Goal: Task Accomplishment & Management: Manage account settings

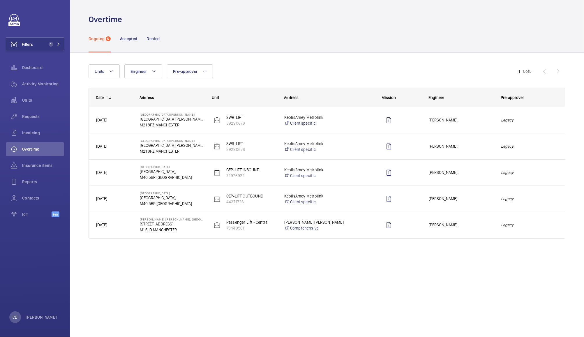
click at [479, 226] on span "[PERSON_NAME]." at bounding box center [461, 225] width 65 height 7
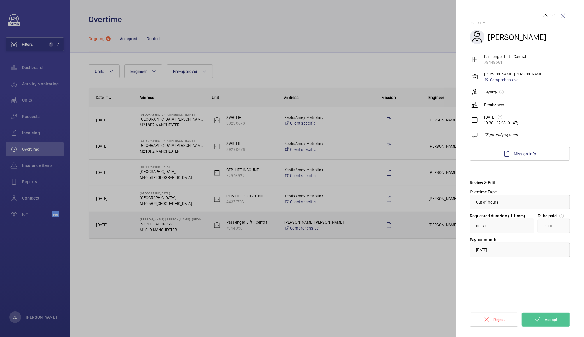
click at [534, 254] on div at bounding box center [520, 250] width 100 height 14
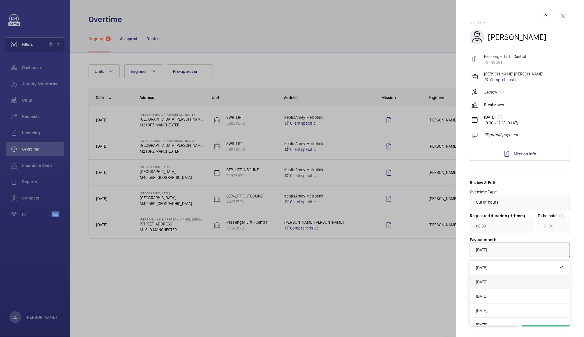
click at [496, 282] on span "[DATE]" at bounding box center [520, 282] width 88 height 6
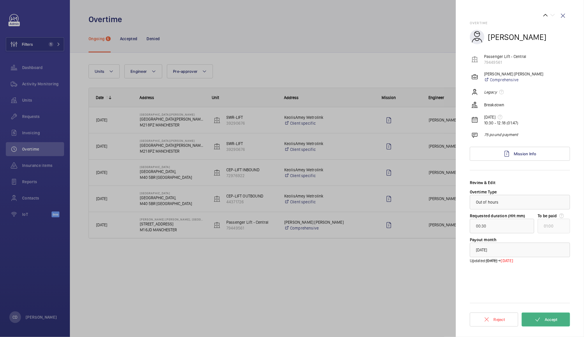
click at [557, 319] on span "Accept" at bounding box center [551, 319] width 13 height 5
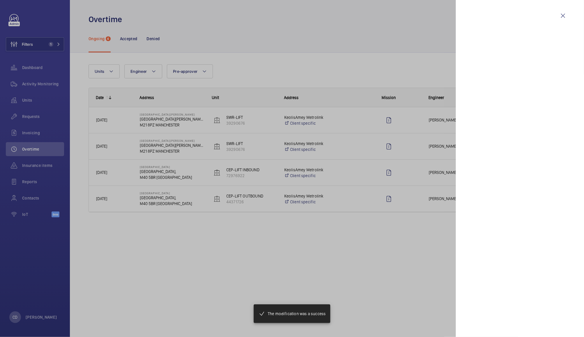
click at [434, 203] on div at bounding box center [292, 168] width 584 height 337
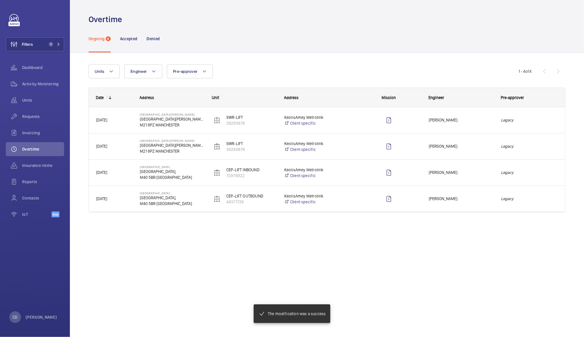
click at [479, 201] on span "[PERSON_NAME]." at bounding box center [461, 198] width 65 height 7
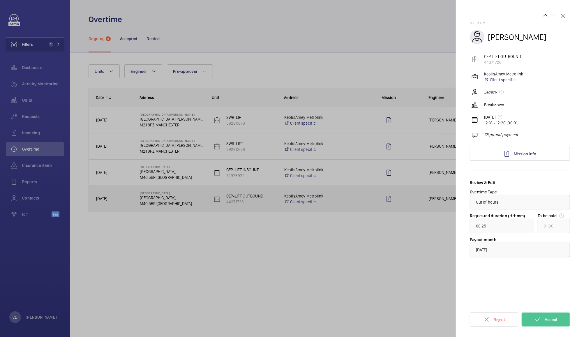
click at [522, 252] on div at bounding box center [520, 250] width 100 height 14
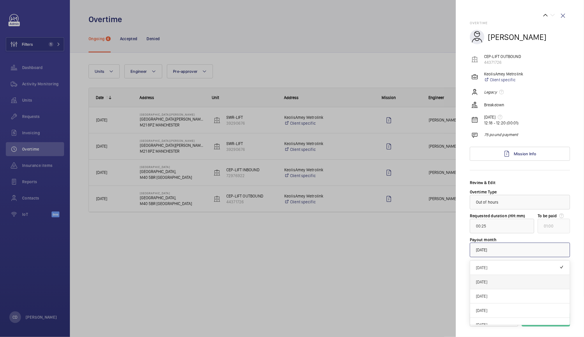
click at [505, 284] on span "[DATE]" at bounding box center [520, 282] width 88 height 6
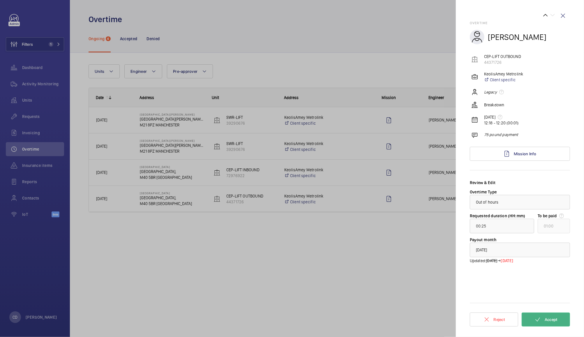
click at [554, 319] on span "Accept" at bounding box center [551, 319] width 13 height 5
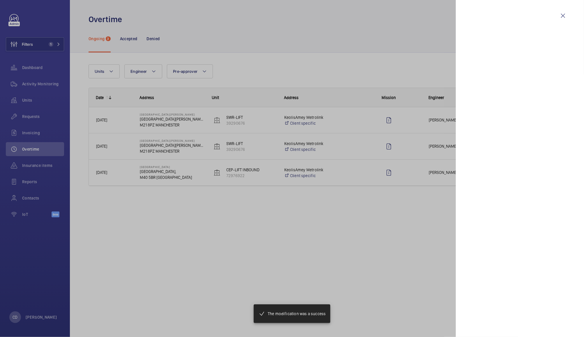
click at [430, 171] on div at bounding box center [292, 168] width 584 height 337
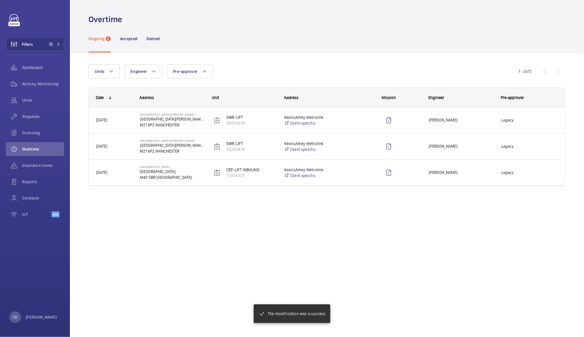
click at [538, 174] on em "Legacy" at bounding box center [529, 172] width 57 height 7
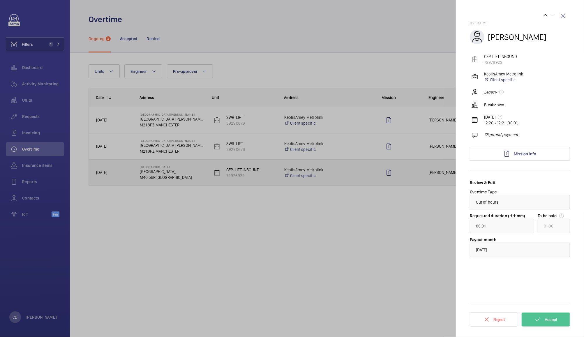
click at [529, 250] on div at bounding box center [520, 250] width 100 height 14
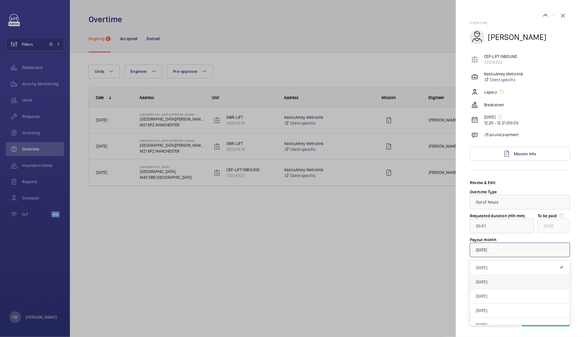
click at [497, 283] on span "[DATE]" at bounding box center [520, 282] width 88 height 6
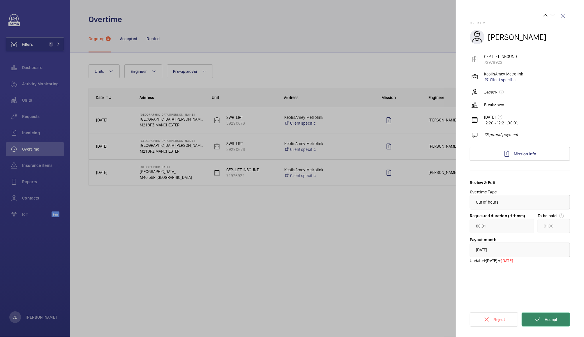
click at [560, 318] on button "Accept" at bounding box center [546, 320] width 48 height 14
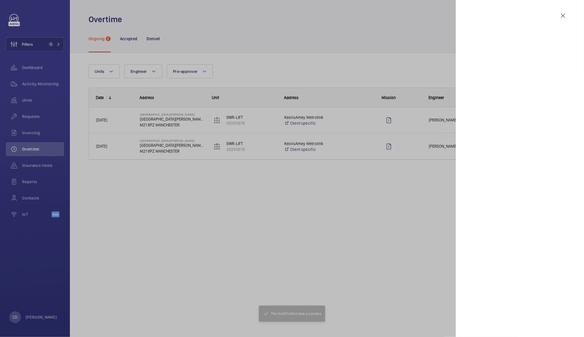
click at [428, 148] on div at bounding box center [292, 168] width 584 height 337
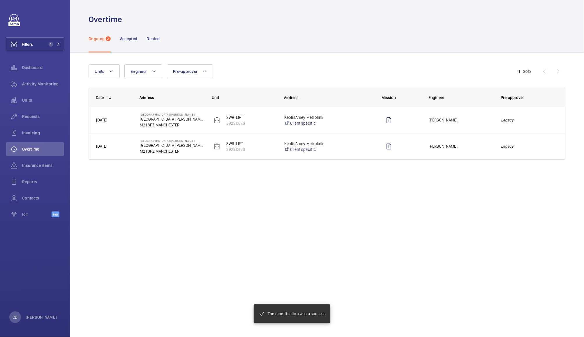
click at [538, 150] on div "Legacy" at bounding box center [529, 146] width 71 height 18
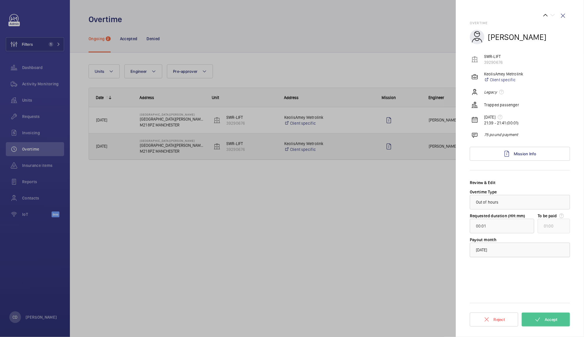
click at [519, 255] on div at bounding box center [520, 250] width 100 height 14
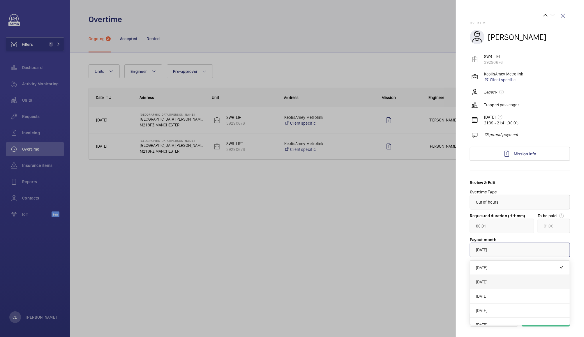
click at [510, 282] on span "[DATE]" at bounding box center [520, 282] width 88 height 6
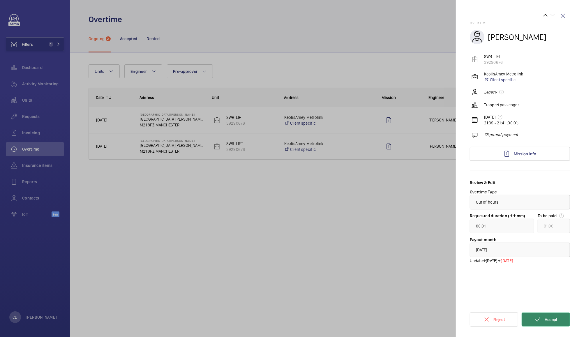
click at [560, 322] on button "Accept" at bounding box center [546, 320] width 48 height 14
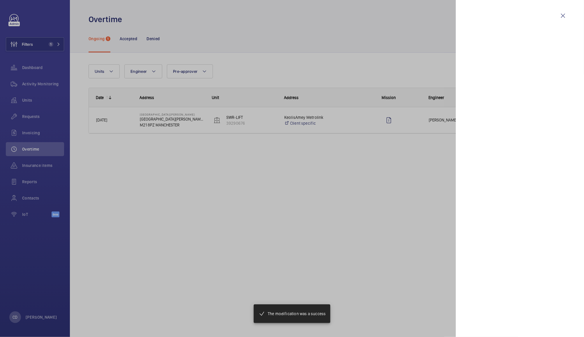
click at [435, 124] on div at bounding box center [292, 168] width 584 height 337
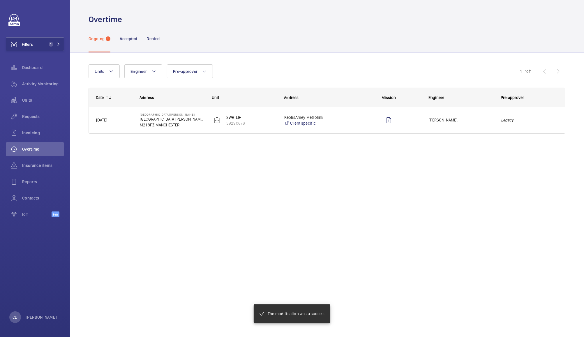
click at [538, 122] on em "Legacy" at bounding box center [529, 120] width 57 height 7
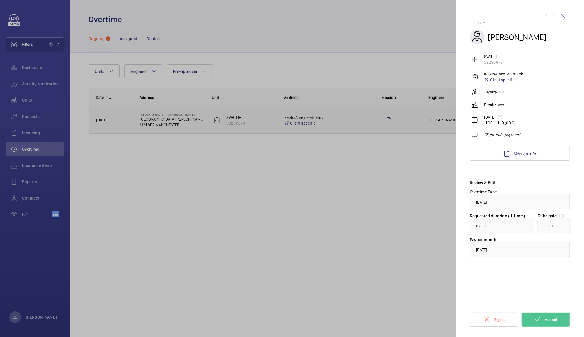
click at [502, 252] on div "× [DATE]" at bounding box center [489, 250] width 26 height 6
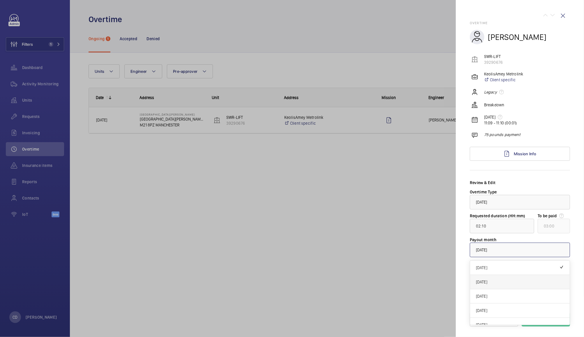
click at [493, 284] on span "[DATE]" at bounding box center [520, 282] width 88 height 6
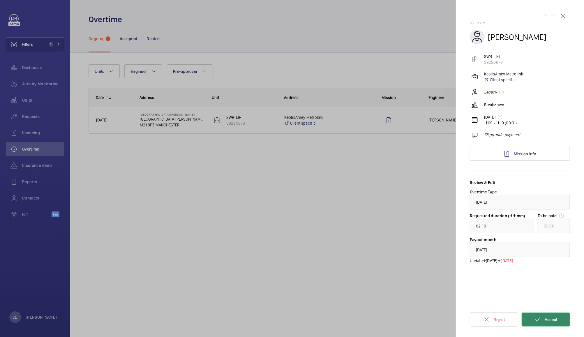
click at [552, 321] on span "Accept" at bounding box center [551, 319] width 13 height 5
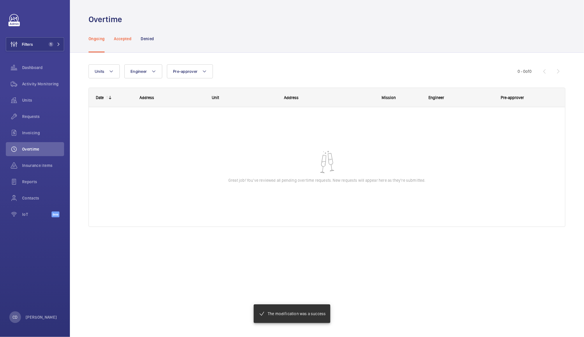
click at [126, 39] on p "Accepted" at bounding box center [122, 39] width 17 height 6
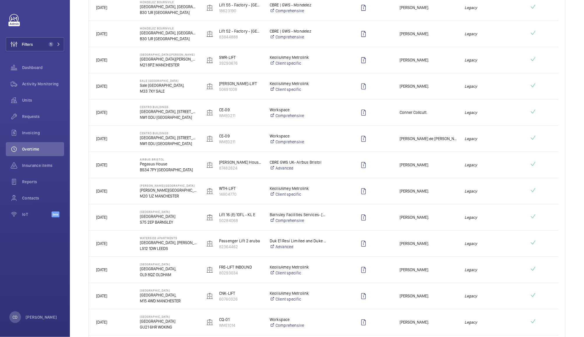
scroll to position [401, 0]
click at [440, 221] on div "[PERSON_NAME]." at bounding box center [425, 217] width 64 height 18
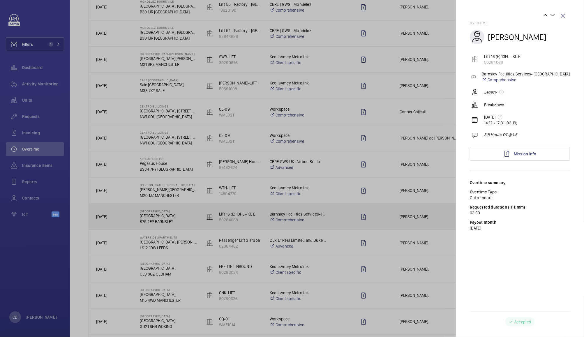
click at [440, 193] on div at bounding box center [292, 168] width 584 height 337
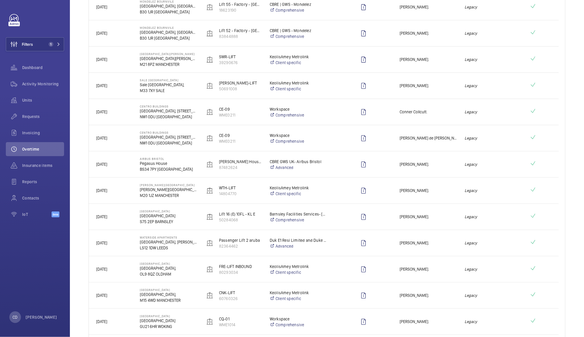
click at [500, 191] on em "Legacy" at bounding box center [493, 190] width 57 height 7
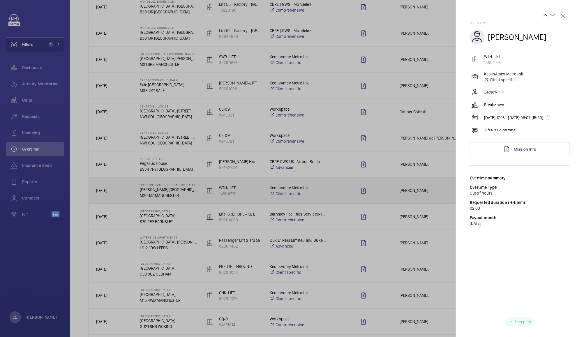
click at [488, 226] on p "[DATE]" at bounding box center [520, 224] width 100 height 6
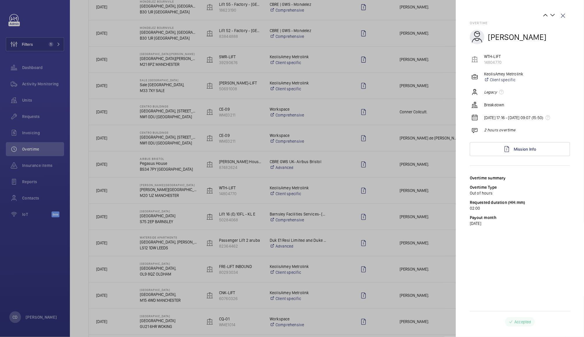
click at [529, 321] on p "Accepted" at bounding box center [523, 322] width 17 height 6
click at [432, 195] on div at bounding box center [292, 168] width 584 height 337
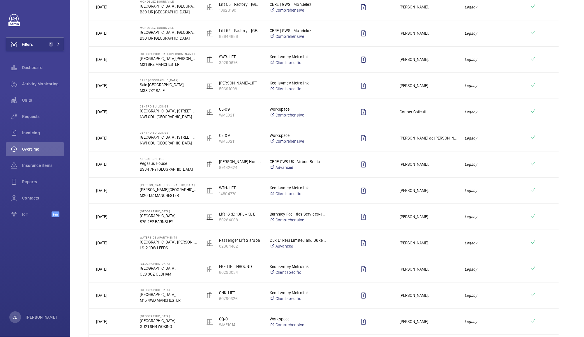
click at [457, 169] on div "[PERSON_NAME]." at bounding box center [425, 164] width 64 height 18
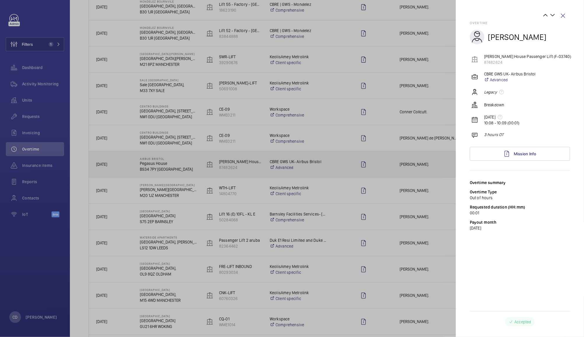
click at [442, 191] on div at bounding box center [292, 168] width 584 height 337
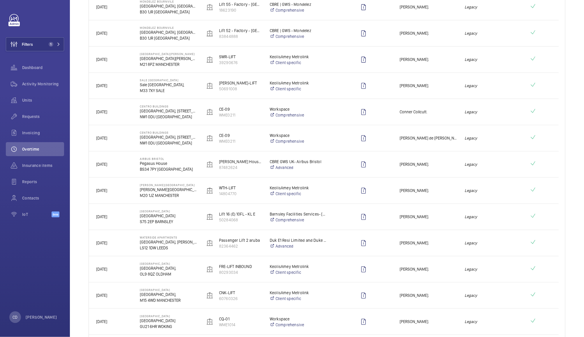
click at [444, 145] on div "[PERSON_NAME] de [PERSON_NAME]." at bounding box center [425, 138] width 64 height 18
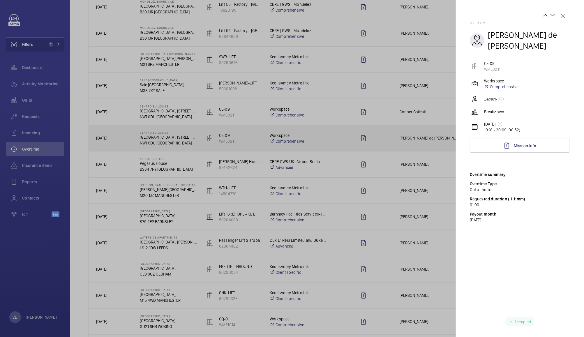
click at [416, 228] on div at bounding box center [292, 168] width 584 height 337
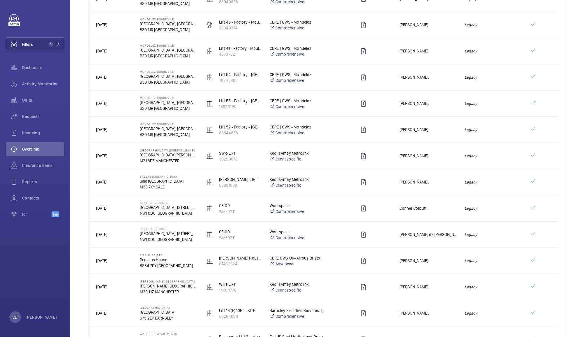
scroll to position [303, 0]
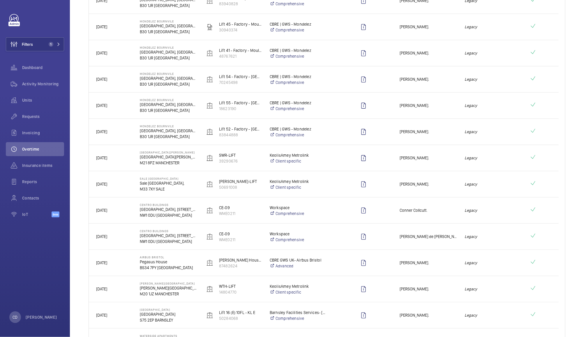
click at [437, 184] on span "[PERSON_NAME]." at bounding box center [428, 184] width 57 height 7
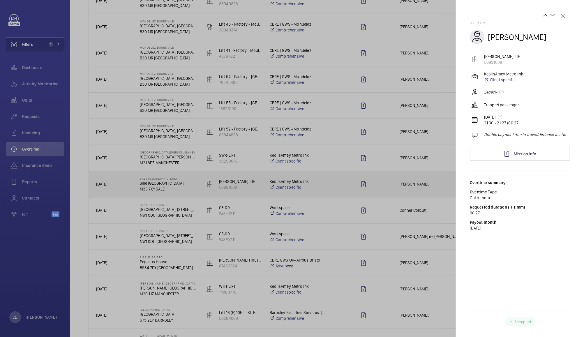
click at [424, 226] on div at bounding box center [292, 168] width 584 height 337
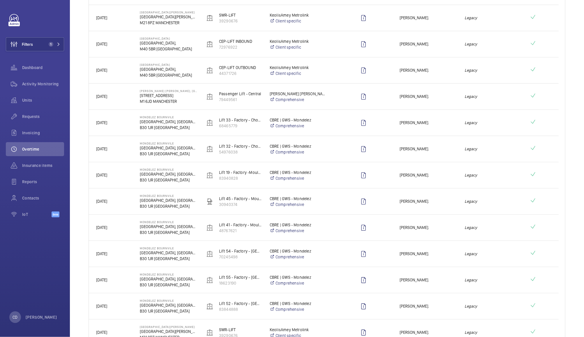
scroll to position [128, 0]
click at [437, 222] on div "[PERSON_NAME]." at bounding box center [425, 228] width 64 height 18
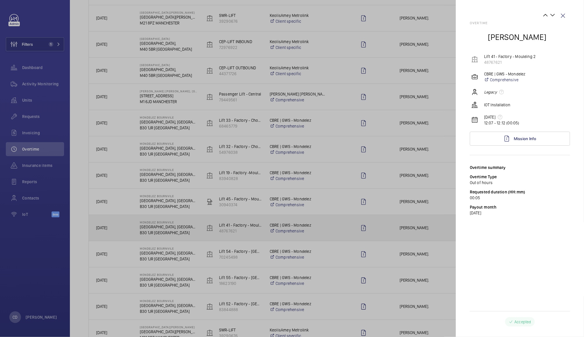
click at [419, 277] on div at bounding box center [292, 168] width 584 height 337
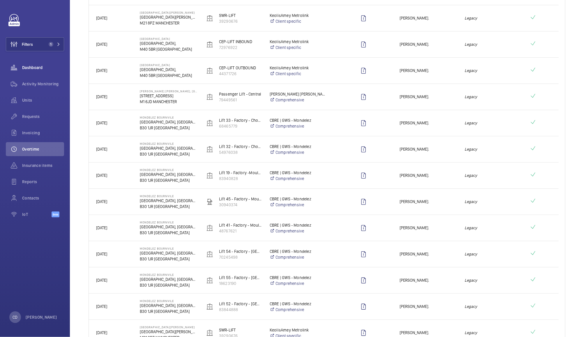
click at [37, 68] on span "Dashboard" at bounding box center [43, 68] width 42 height 6
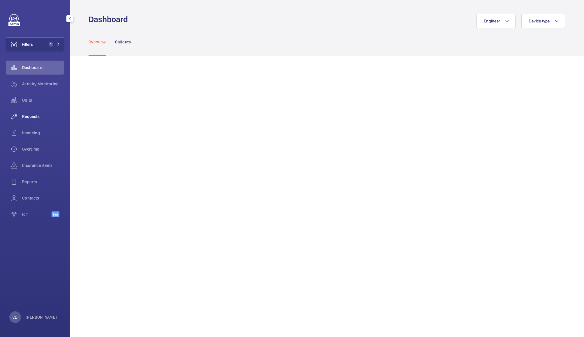
click at [30, 115] on span "Requests" at bounding box center [43, 117] width 42 height 6
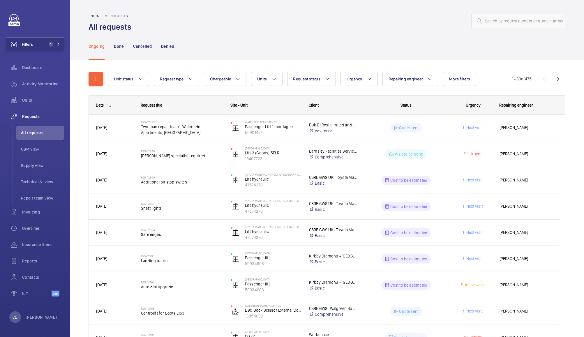
click at [203, 154] on span "[PERSON_NAME] specialist required" at bounding box center [182, 156] width 82 height 6
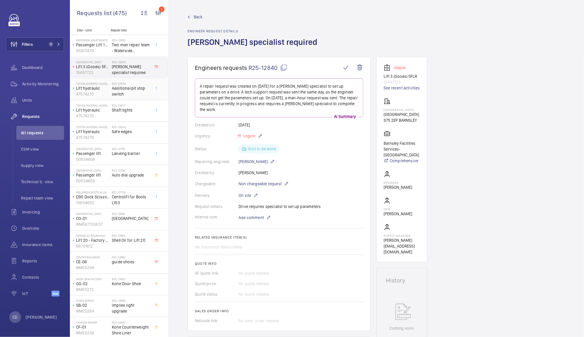
click at [134, 96] on span "Additional pit stop switch" at bounding box center [131, 91] width 38 height 12
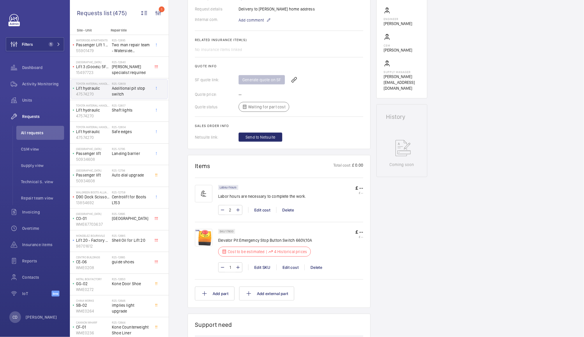
scroll to position [194, 0]
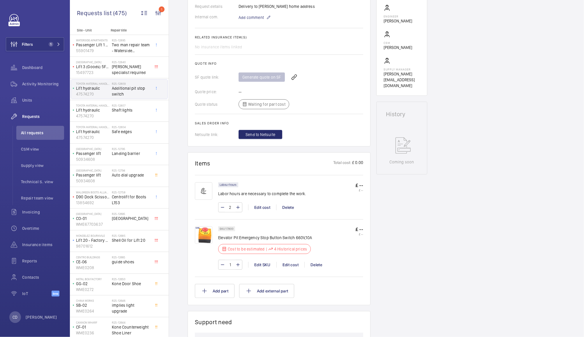
click at [293, 249] on p "4 Historical prices" at bounding box center [290, 249] width 33 height 6
click at [429, 233] on div "Engineers requests R25-12809 The repair request was created on [DATE] by user […" at bounding box center [376, 201] width 415 height 678
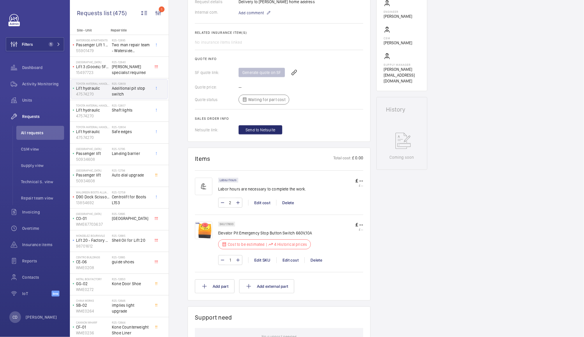
scroll to position [202, 0]
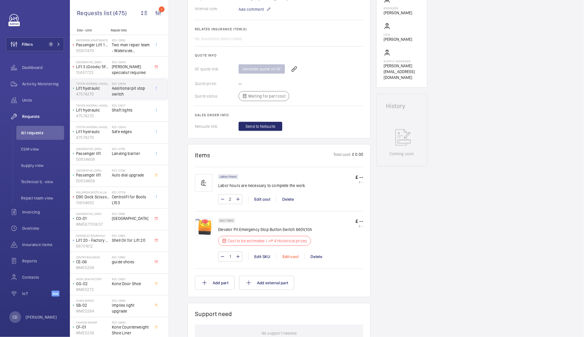
click at [293, 256] on div "Edit cost" at bounding box center [290, 257] width 28 height 6
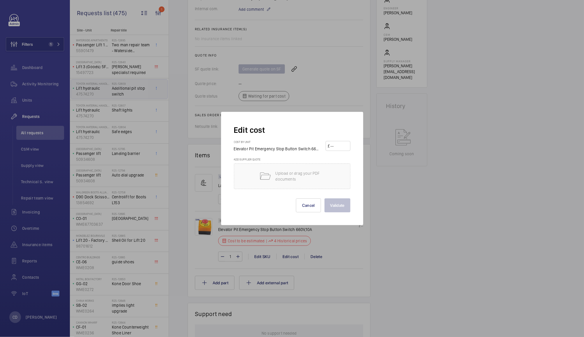
click at [338, 145] on input "number" at bounding box center [339, 145] width 18 height 9
click at [413, 232] on div at bounding box center [292, 168] width 584 height 337
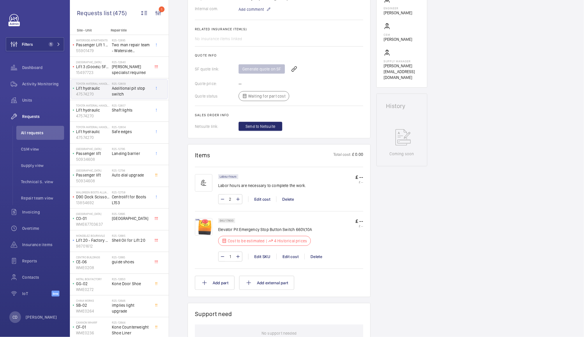
click at [292, 244] on p "4 Historical prices" at bounding box center [290, 241] width 33 height 6
click at [293, 256] on div "Edit cost" at bounding box center [290, 257] width 28 height 6
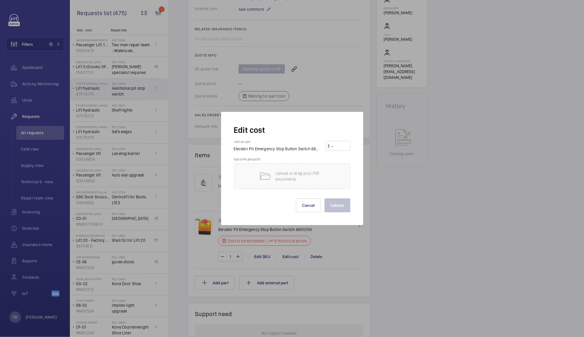
click at [423, 226] on div at bounding box center [292, 168] width 584 height 337
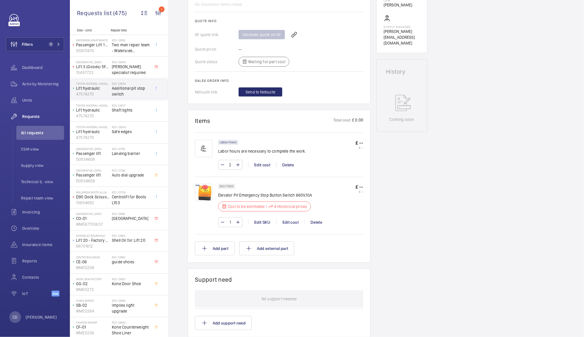
scroll to position [237, 0]
click at [203, 195] on img at bounding box center [203, 192] width 17 height 17
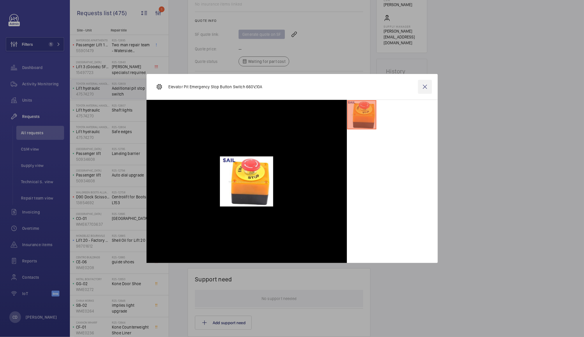
click at [422, 89] on wm-front-icon-button at bounding box center [425, 87] width 14 height 14
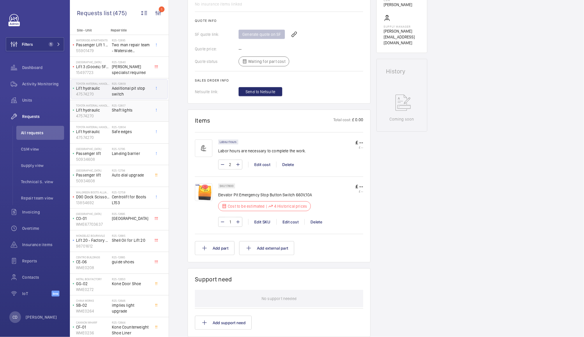
click at [131, 117] on div "R25-12807 Shaft lights" at bounding box center [131, 112] width 38 height 17
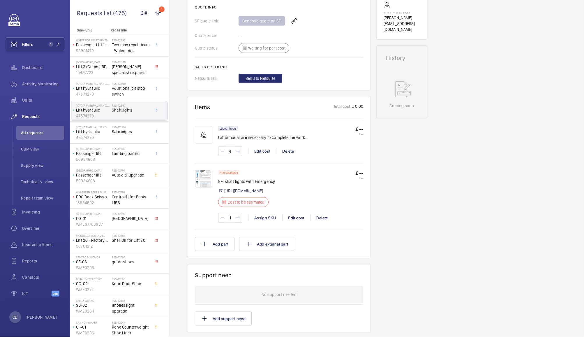
scroll to position [259, 0]
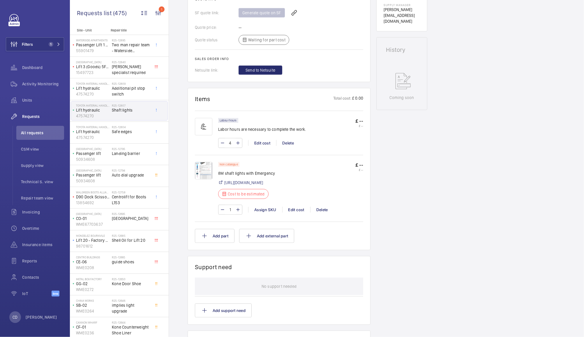
click at [199, 173] on img at bounding box center [203, 170] width 17 height 17
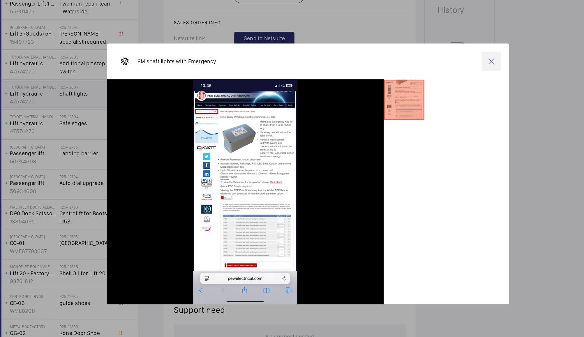
click at [429, 86] on wm-front-icon-button at bounding box center [425, 87] width 14 height 14
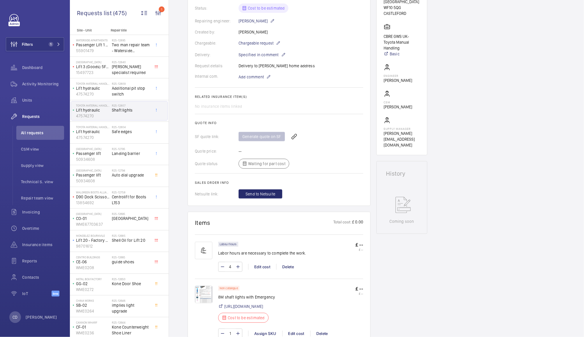
scroll to position [126, 0]
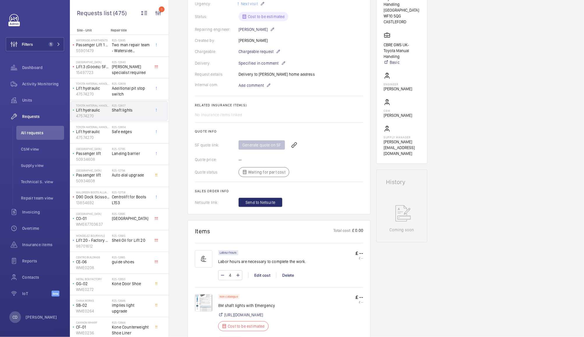
click at [418, 314] on div "Working Lift hydraulic 47574270 See recent activities Toyota Material Handling …" at bounding box center [401, 264] width 51 height 668
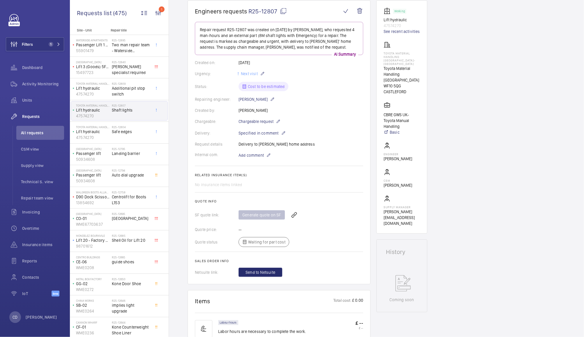
scroll to position [55, 0]
click at [405, 31] on link "See recent activities" at bounding box center [402, 33] width 36 height 6
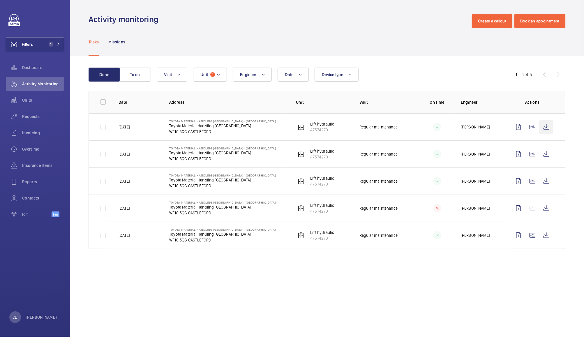
click at [547, 129] on wm-front-icon-button at bounding box center [547, 127] width 14 height 14
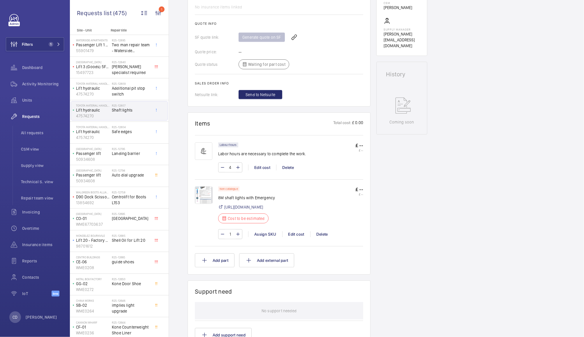
scroll to position [235, 0]
click at [201, 196] on img at bounding box center [203, 194] width 17 height 17
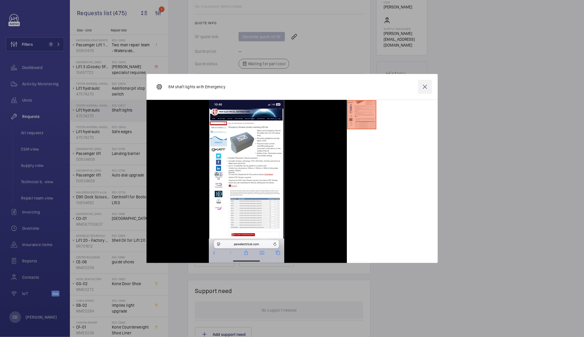
click at [429, 89] on wm-front-icon-button at bounding box center [425, 87] width 14 height 14
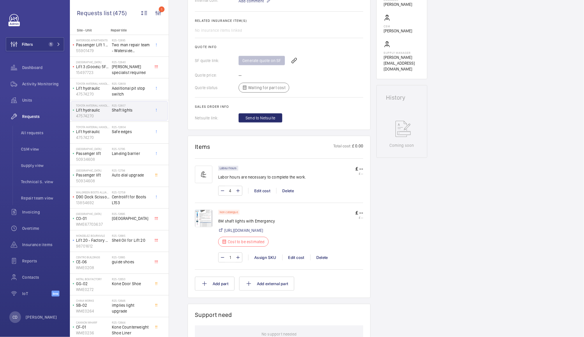
scroll to position [215, 0]
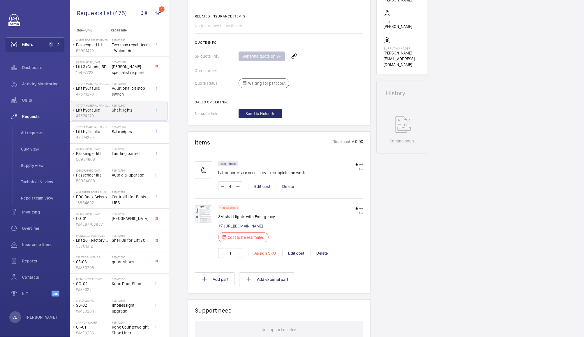
click at [268, 256] on div "Assign SKU" at bounding box center [265, 253] width 34 height 6
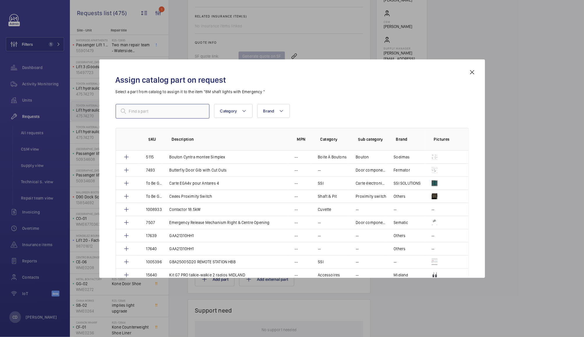
click at [176, 110] on input "text" at bounding box center [163, 111] width 94 height 15
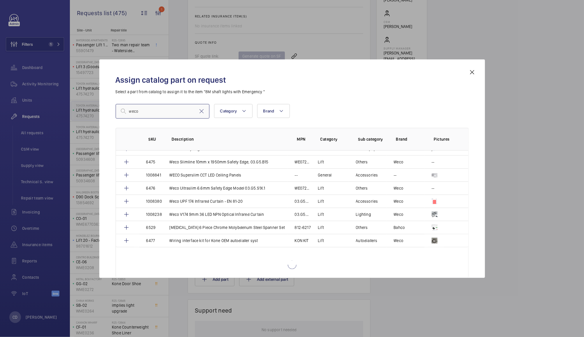
scroll to position [396, 0]
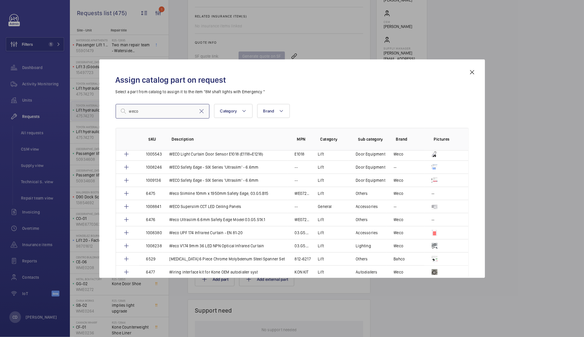
type input "weco"
click at [470, 73] on mat-icon at bounding box center [472, 72] width 7 height 7
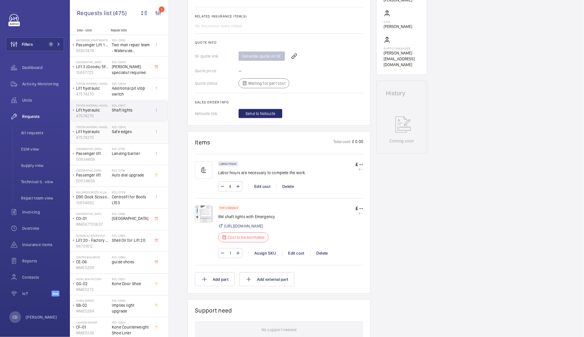
click at [130, 136] on div "R25-12804 Safe edges" at bounding box center [131, 133] width 38 height 17
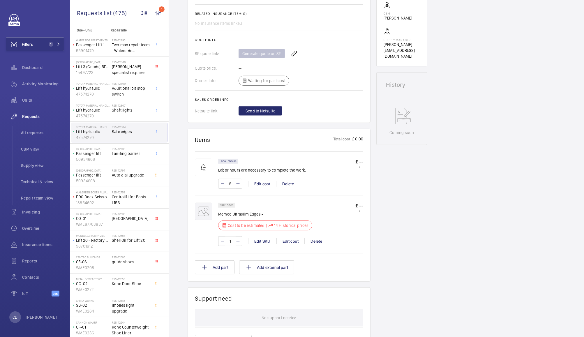
scroll to position [226, 0]
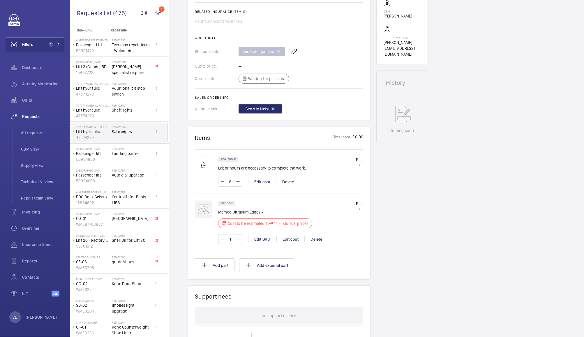
click at [284, 226] on p "14 Historical prices" at bounding box center [291, 224] width 35 height 6
click at [293, 239] on div "Edit cost" at bounding box center [290, 239] width 28 height 6
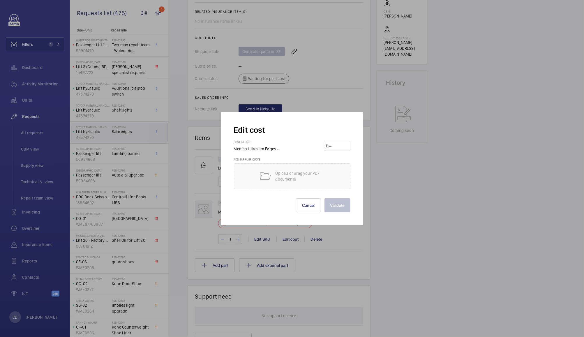
click at [337, 147] on input "number" at bounding box center [338, 145] width 20 height 9
click at [508, 248] on div at bounding box center [292, 168] width 584 height 337
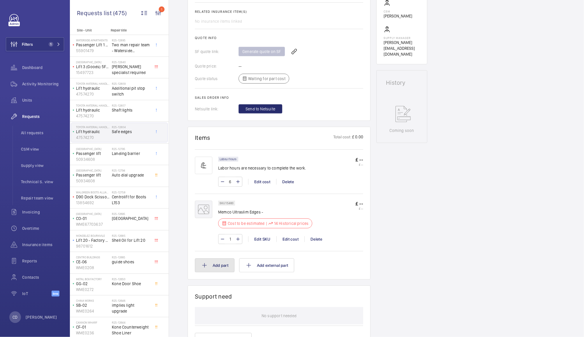
click at [222, 266] on button "Add part" at bounding box center [215, 265] width 40 height 14
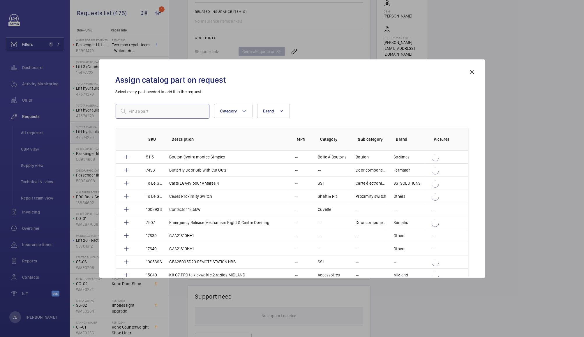
click at [177, 117] on input "text" at bounding box center [163, 111] width 94 height 15
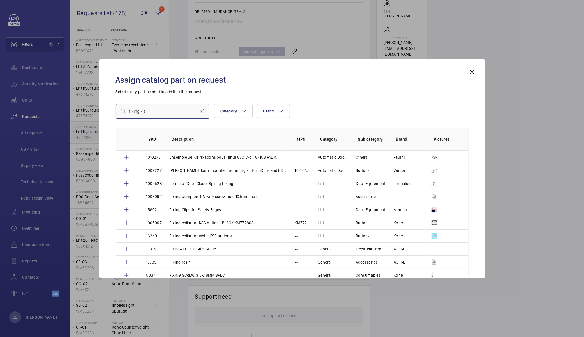
scroll to position [275, 0]
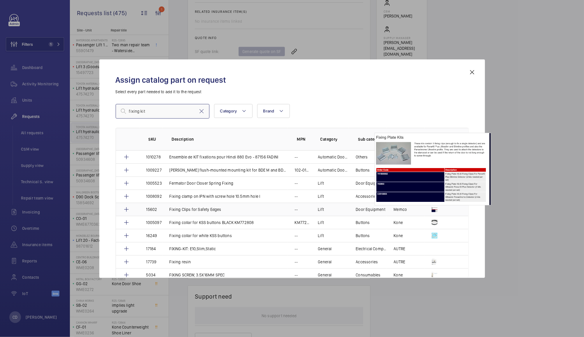
type input "fixing kit"
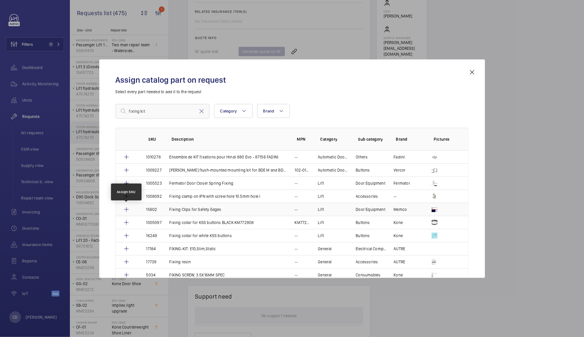
click at [127, 209] on mat-icon at bounding box center [126, 209] width 7 height 7
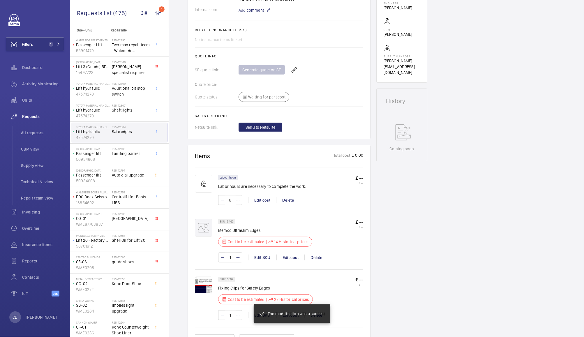
scroll to position [217, 0]
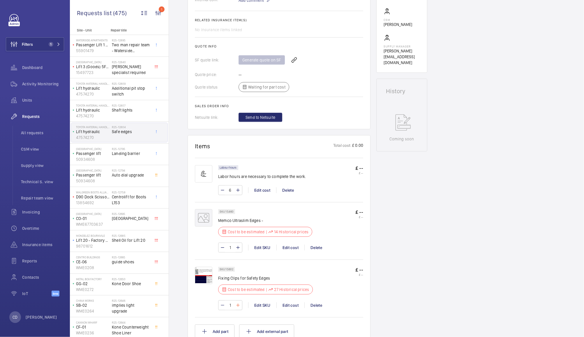
click at [239, 308] on mat-icon at bounding box center [238, 305] width 5 height 7
type input "2"
click at [226, 329] on button "Add part" at bounding box center [215, 332] width 40 height 14
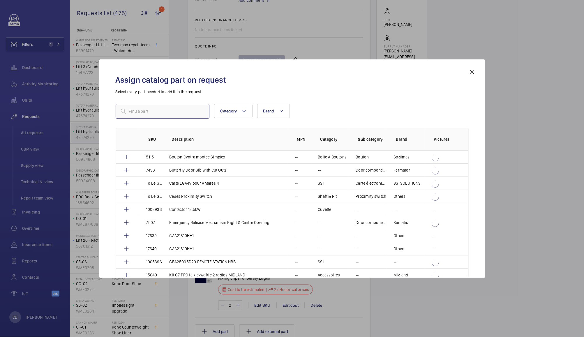
click at [174, 112] on input "text" at bounding box center [163, 111] width 94 height 15
type input "panachrome"
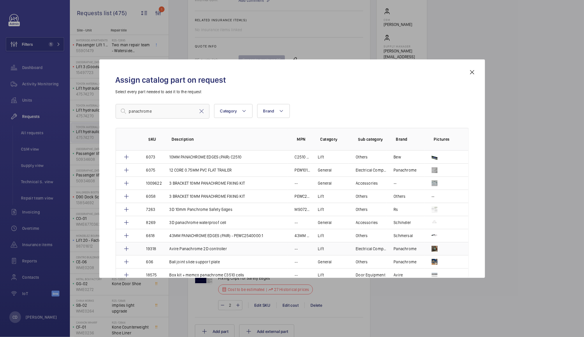
click at [126, 250] on mat-icon at bounding box center [126, 248] width 7 height 7
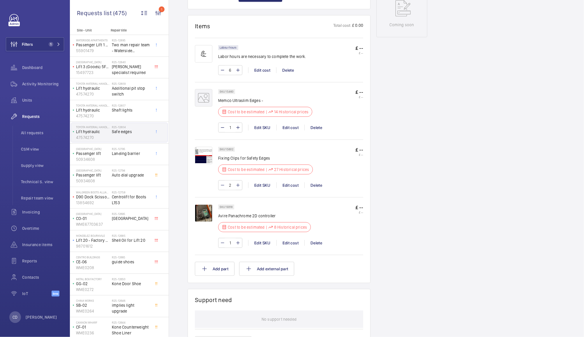
scroll to position [336, 0]
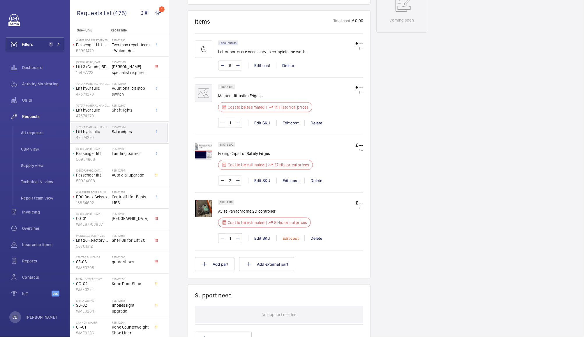
click at [287, 238] on div "Edit cost" at bounding box center [290, 238] width 28 height 6
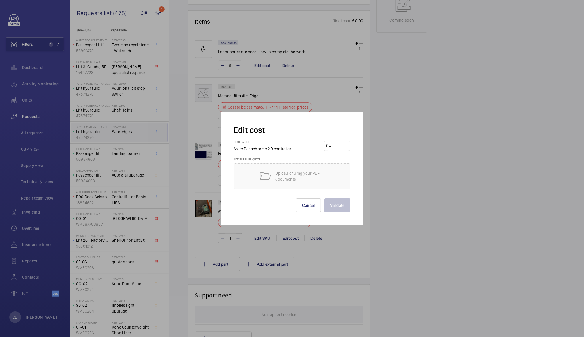
click at [334, 147] on input "number" at bounding box center [338, 145] width 20 height 9
type input "337.82"
click at [337, 211] on button "Validate" at bounding box center [338, 205] width 26 height 14
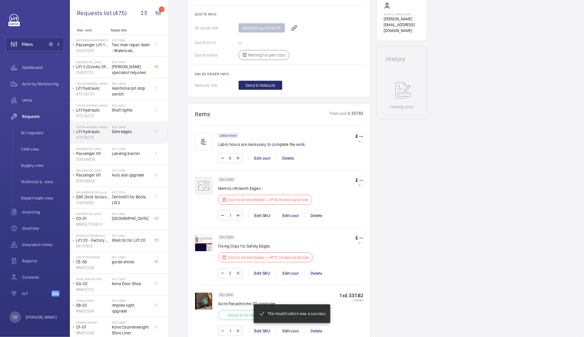
scroll to position [310, 0]
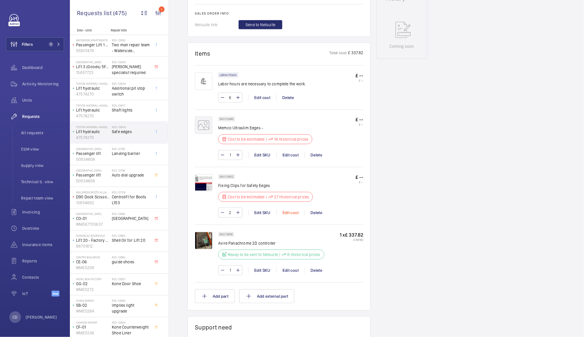
click at [290, 214] on div "Edit cost" at bounding box center [290, 213] width 28 height 6
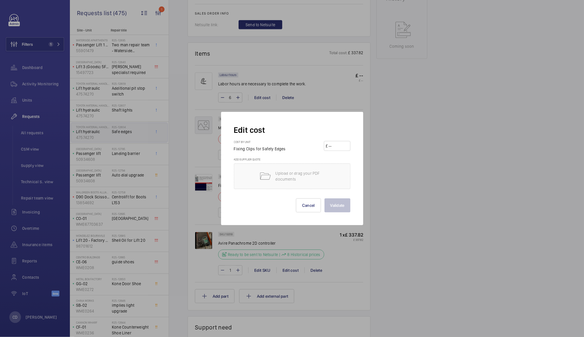
click at [342, 147] on input "number" at bounding box center [338, 145] width 20 height 9
type input "9.95"
click at [341, 204] on button "Validate" at bounding box center [338, 205] width 26 height 14
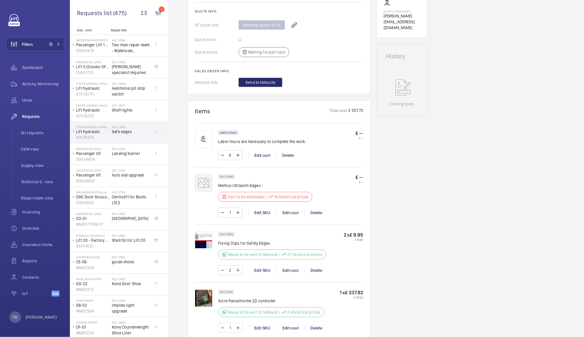
scroll to position [264, 0]
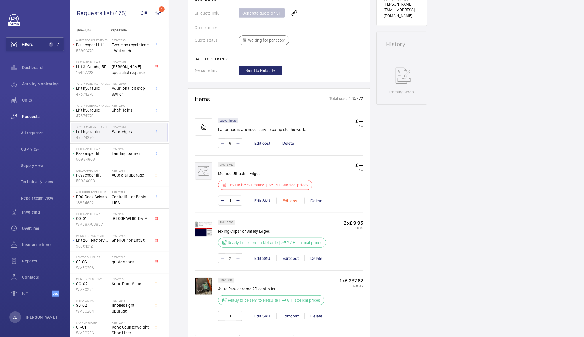
click at [291, 202] on div "Edit cost" at bounding box center [290, 201] width 28 height 6
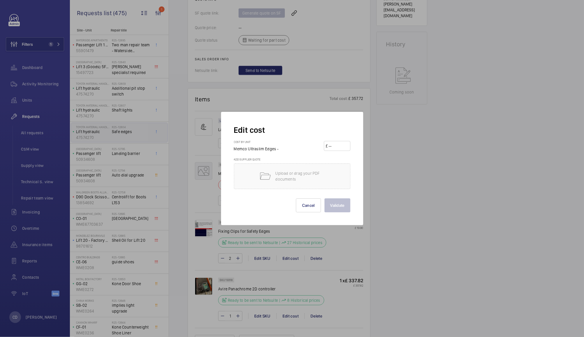
click at [339, 145] on input "number" at bounding box center [338, 145] width 20 height 9
type input "518.83"
click at [342, 209] on button "Validate" at bounding box center [338, 205] width 26 height 14
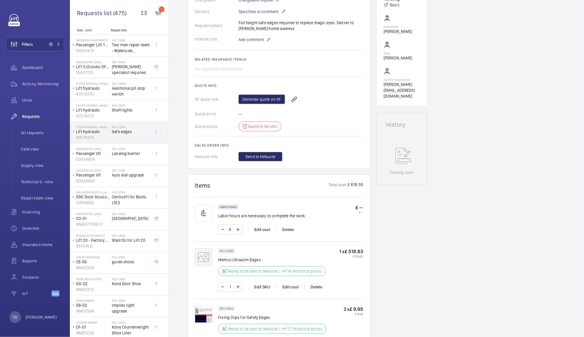
scroll to position [190, 0]
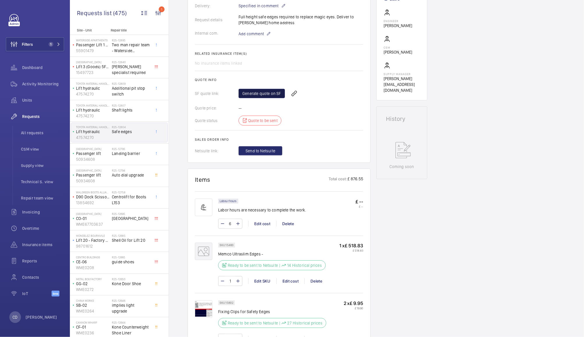
click at [262, 98] on link "Generate quote on SF" at bounding box center [262, 93] width 46 height 9
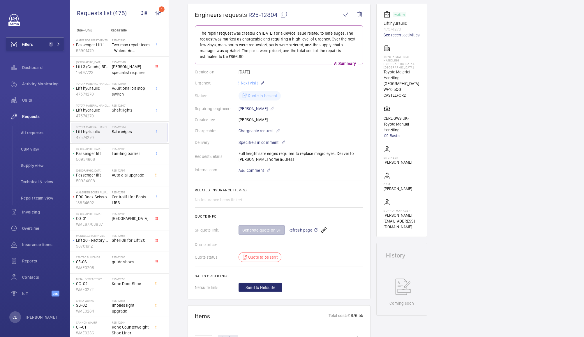
scroll to position [47, 0]
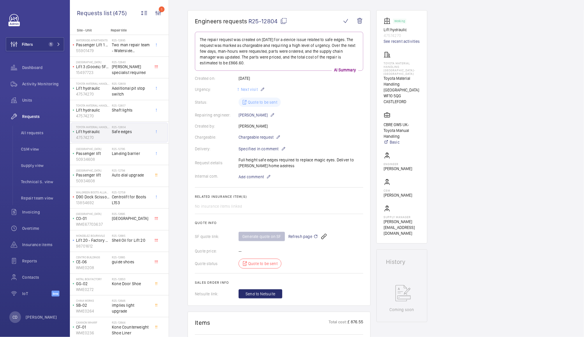
click at [305, 235] on span "Refresh page" at bounding box center [303, 236] width 30 height 7
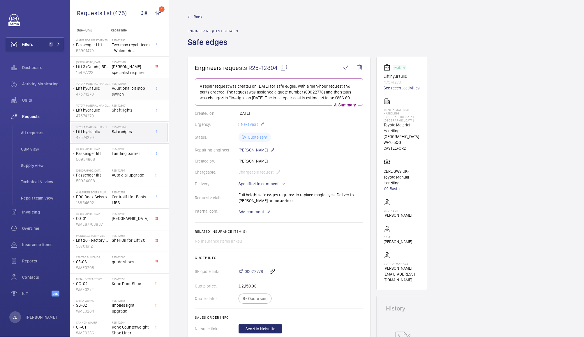
click at [128, 88] on span "Additional pit stop switch" at bounding box center [131, 91] width 38 height 12
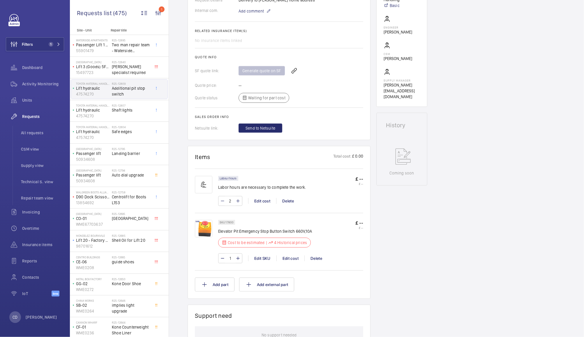
scroll to position [183, 0]
